Goal: Task Accomplishment & Management: Manage account settings

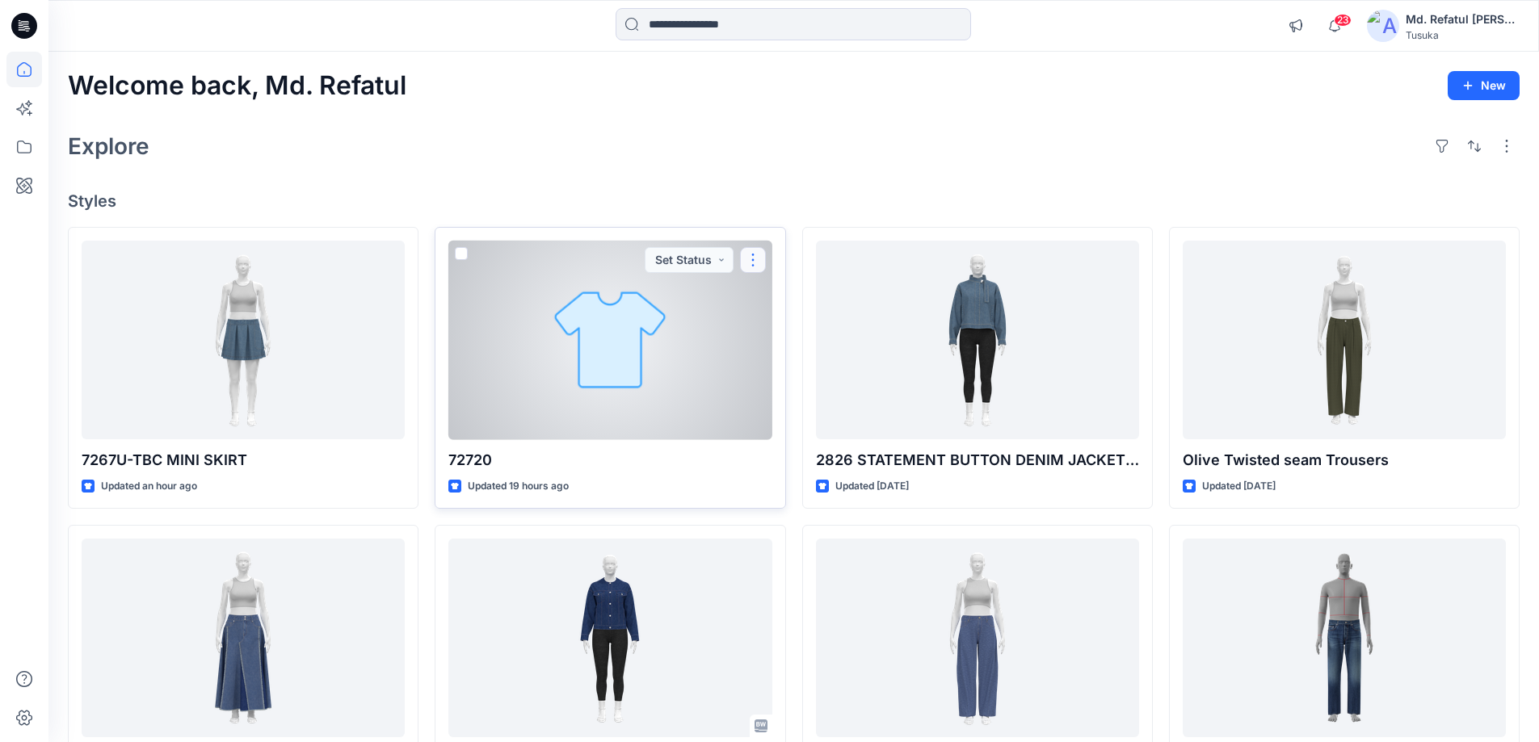
click at [759, 254] on button "button" at bounding box center [753, 260] width 26 height 26
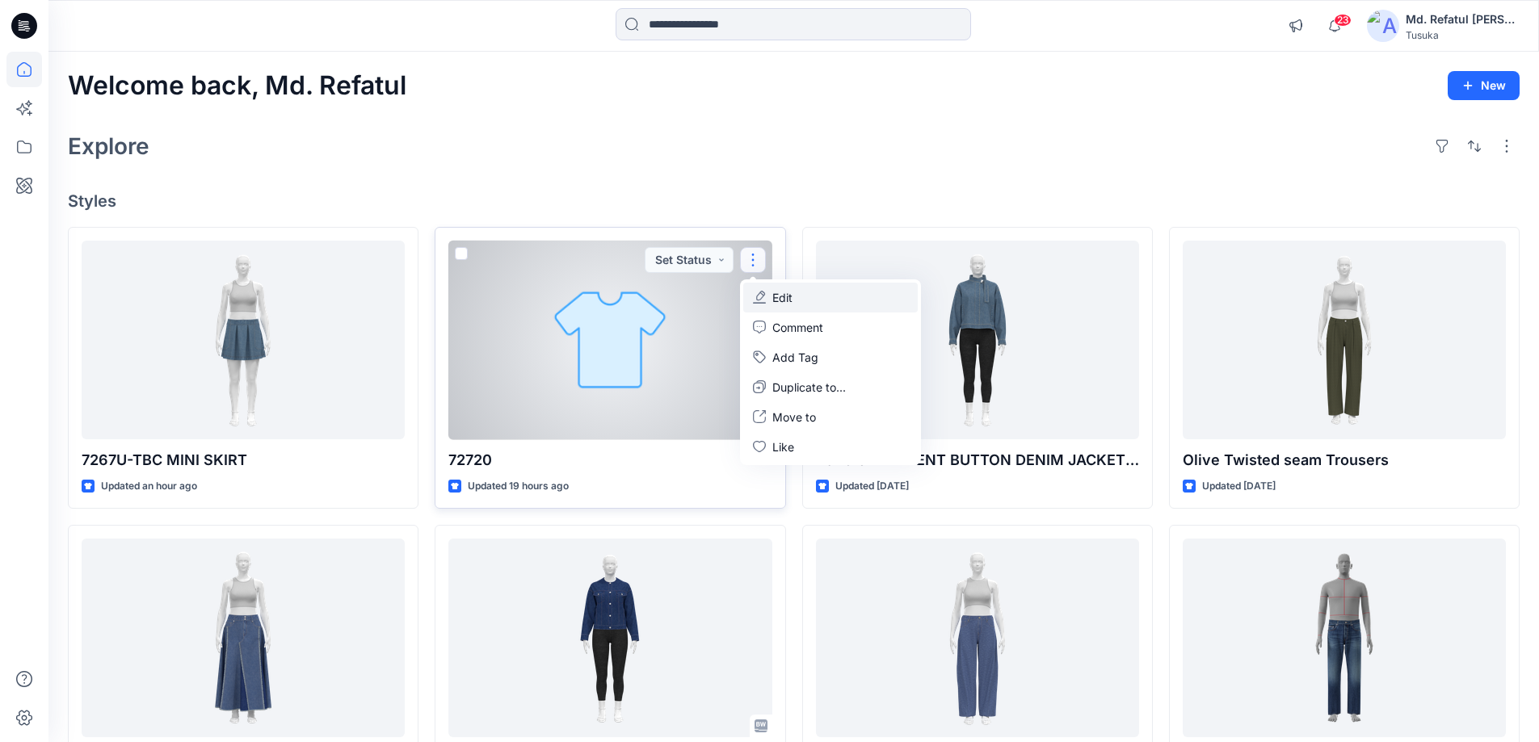
click at [776, 299] on p "Edit" at bounding box center [782, 297] width 20 height 17
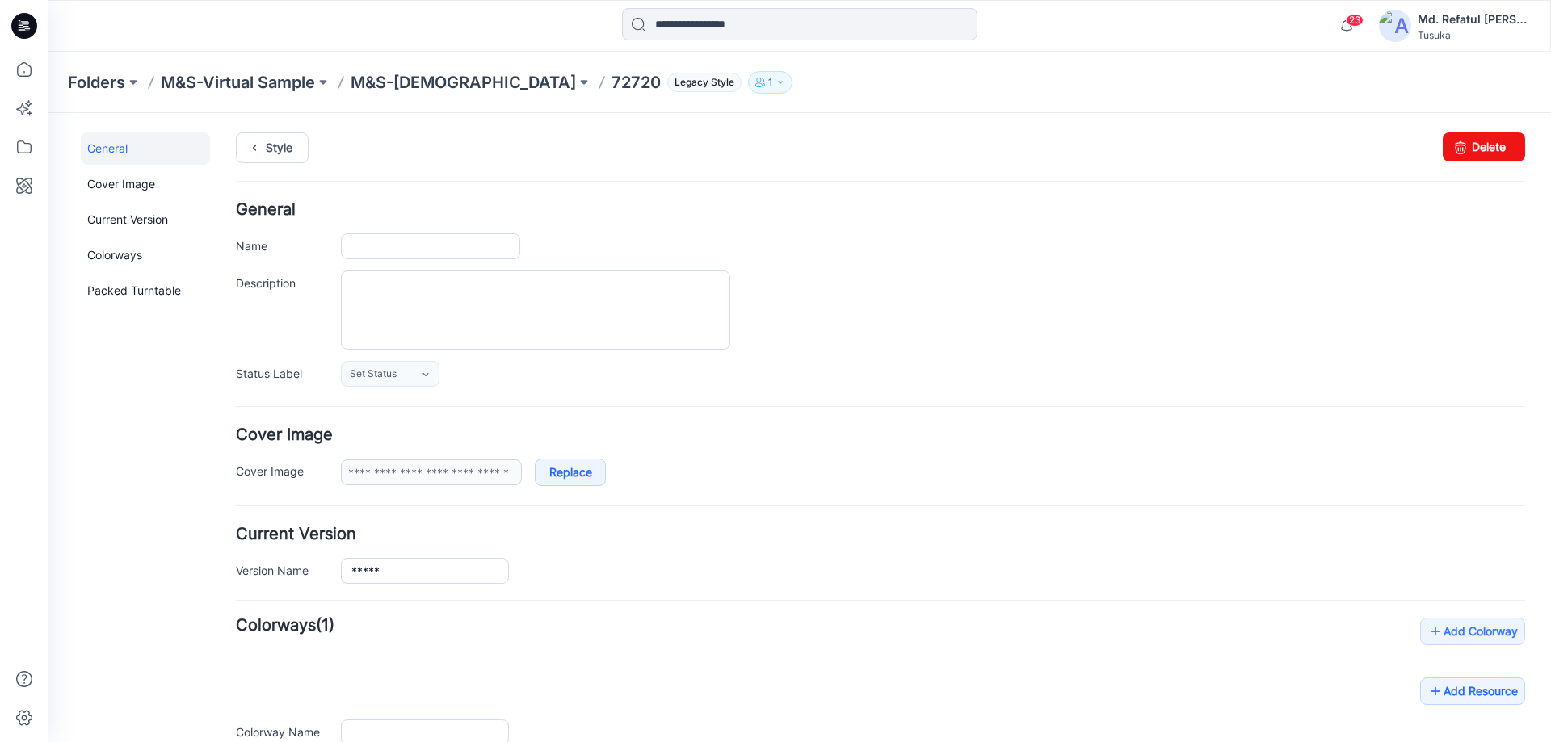
type input "*****"
type input "**********"
drag, startPoint x: 1470, startPoint y: 155, endPoint x: 885, endPoint y: 173, distance: 586.0
click at [1470, 155] on link "Delete" at bounding box center [1484, 146] width 82 height 29
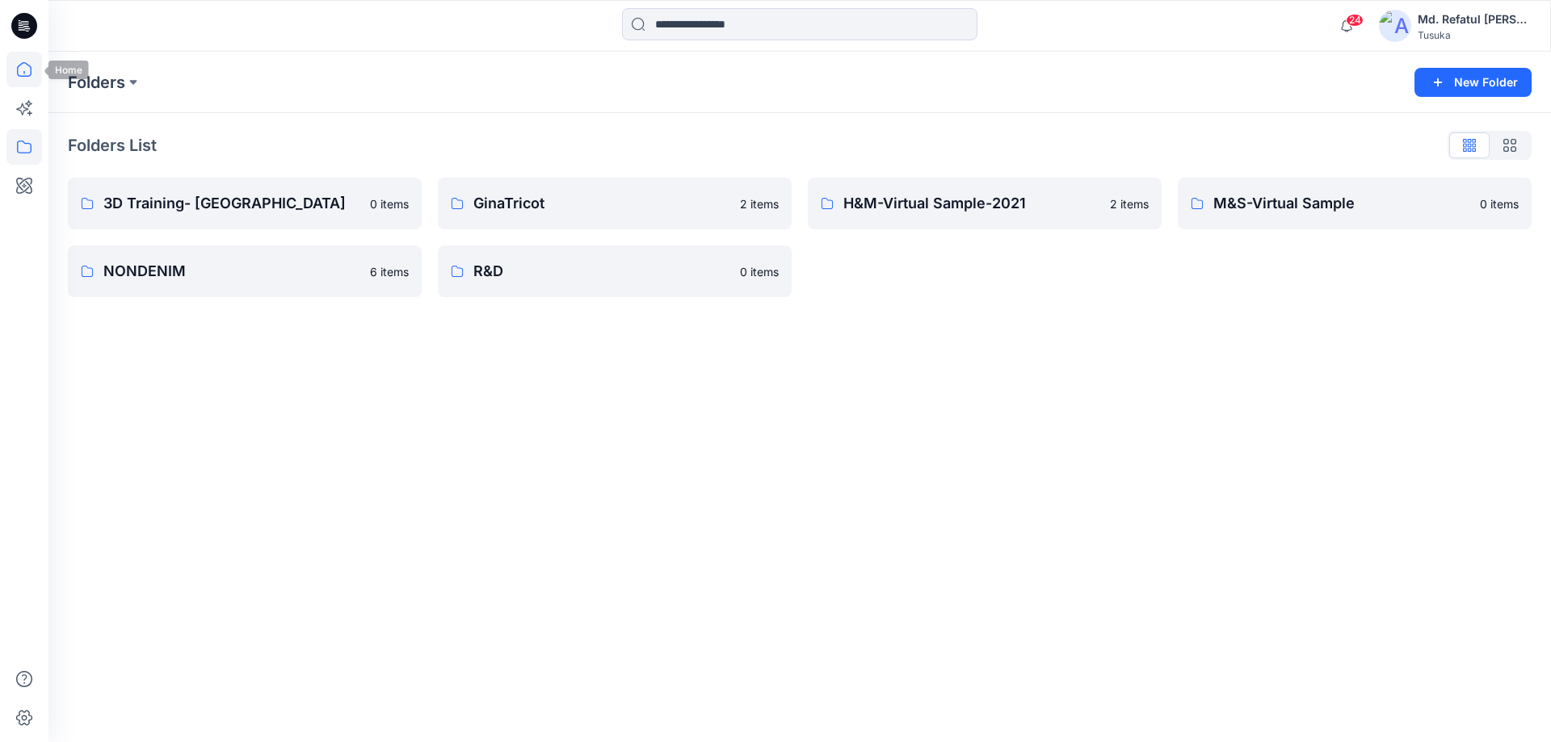
click at [37, 75] on icon at bounding box center [24, 70] width 36 height 36
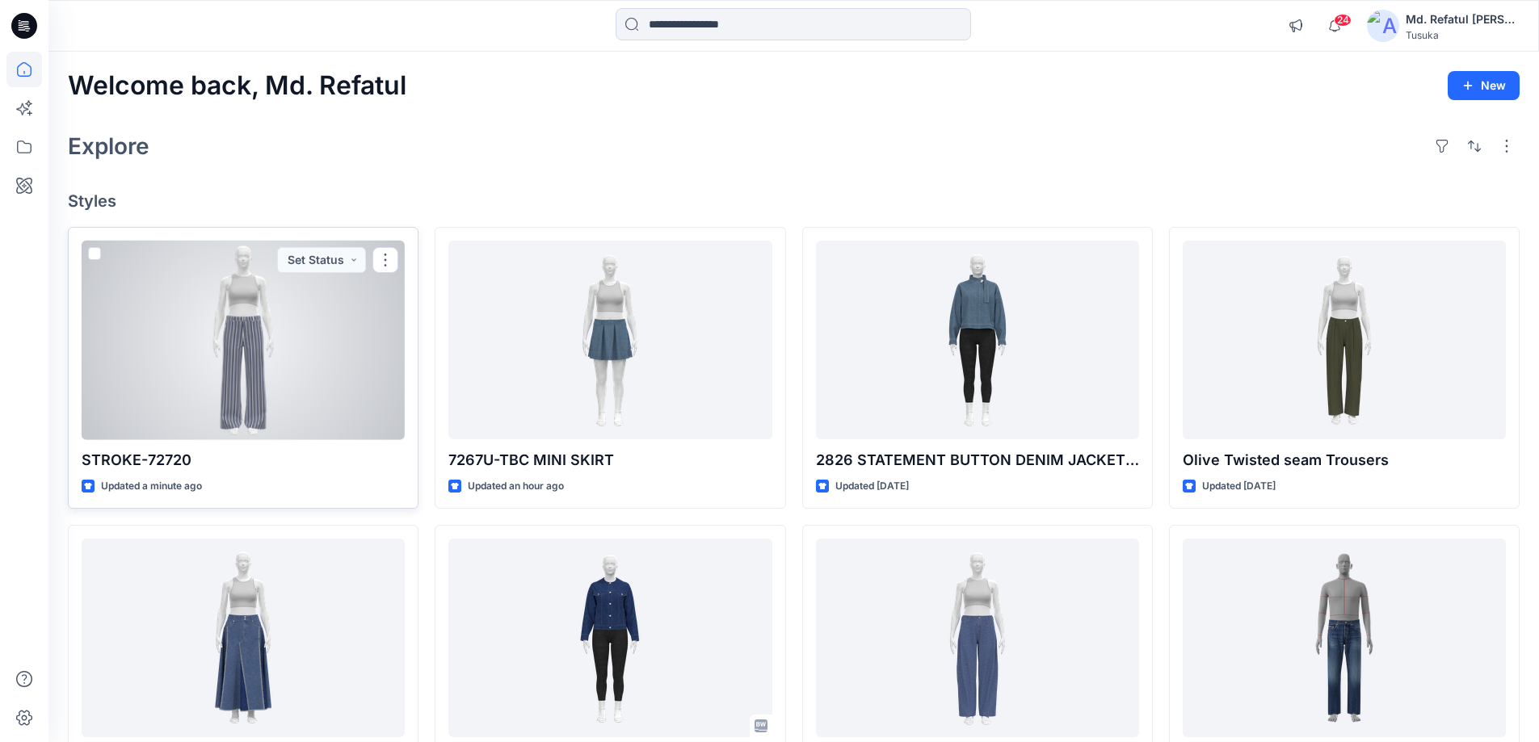
click at [312, 353] on div at bounding box center [243, 341] width 323 height 200
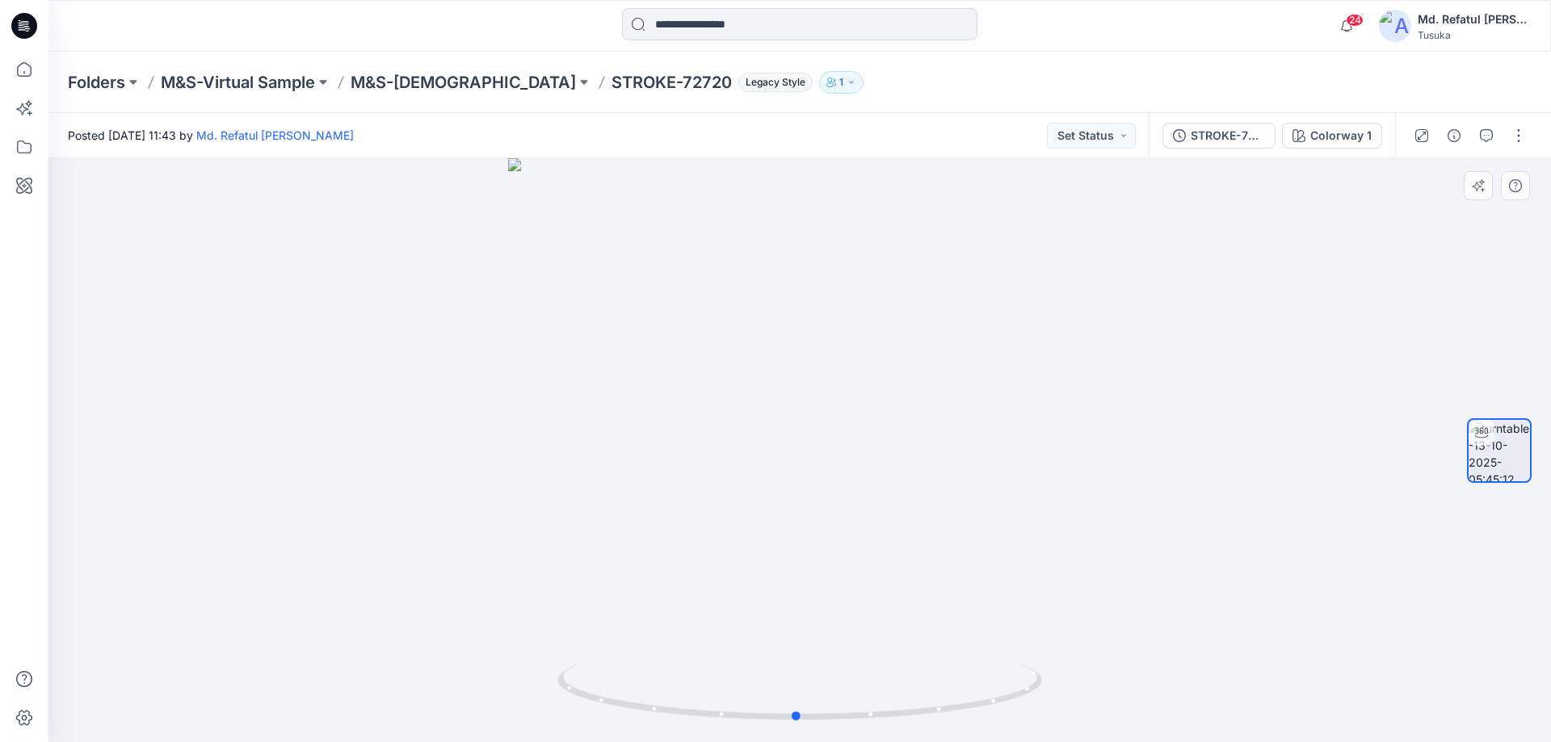
drag, startPoint x: 771, startPoint y: 726, endPoint x: 392, endPoint y: 670, distance: 383.1
click at [392, 670] on div at bounding box center [799, 450] width 1503 height 584
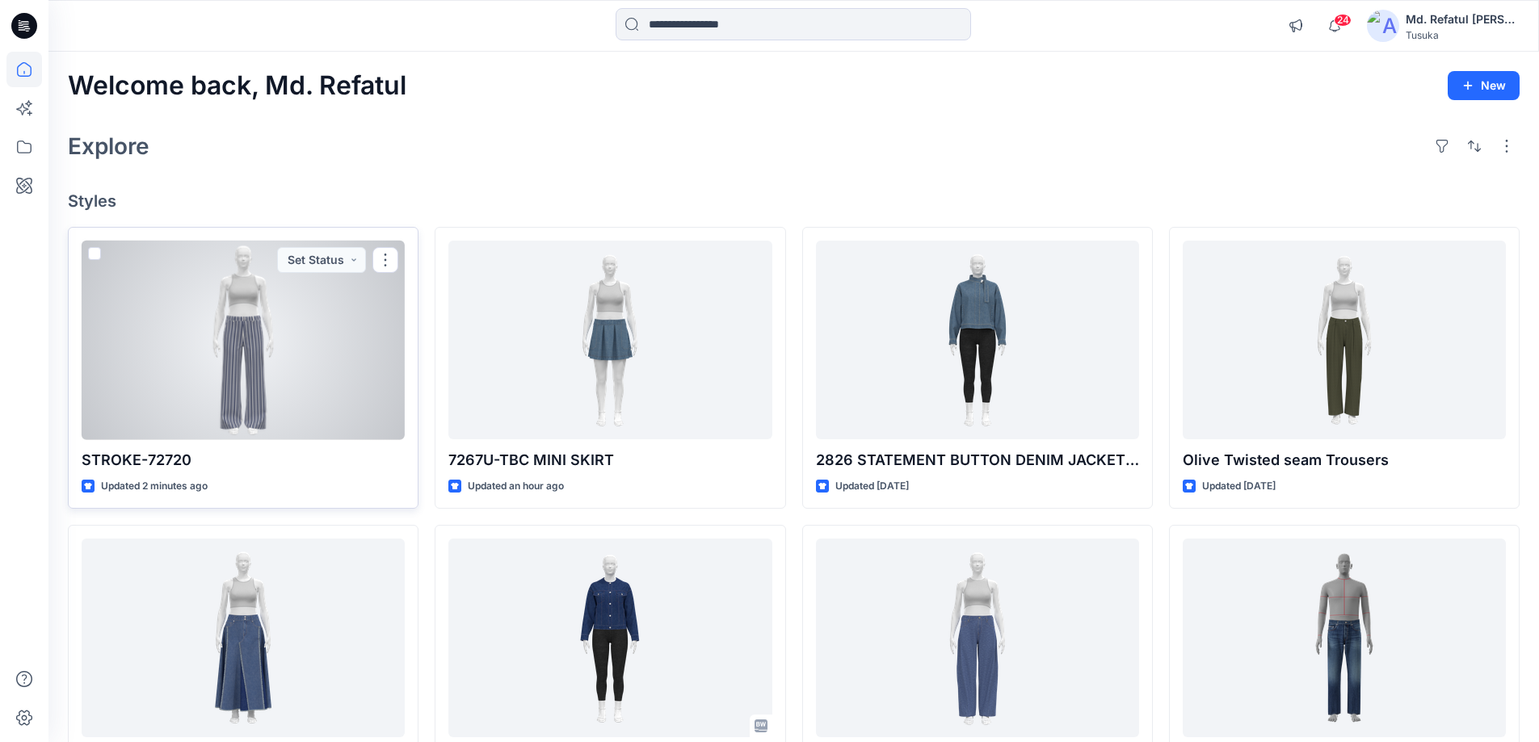
click at [270, 306] on div at bounding box center [243, 341] width 323 height 200
